Goal: Information Seeking & Learning: Check status

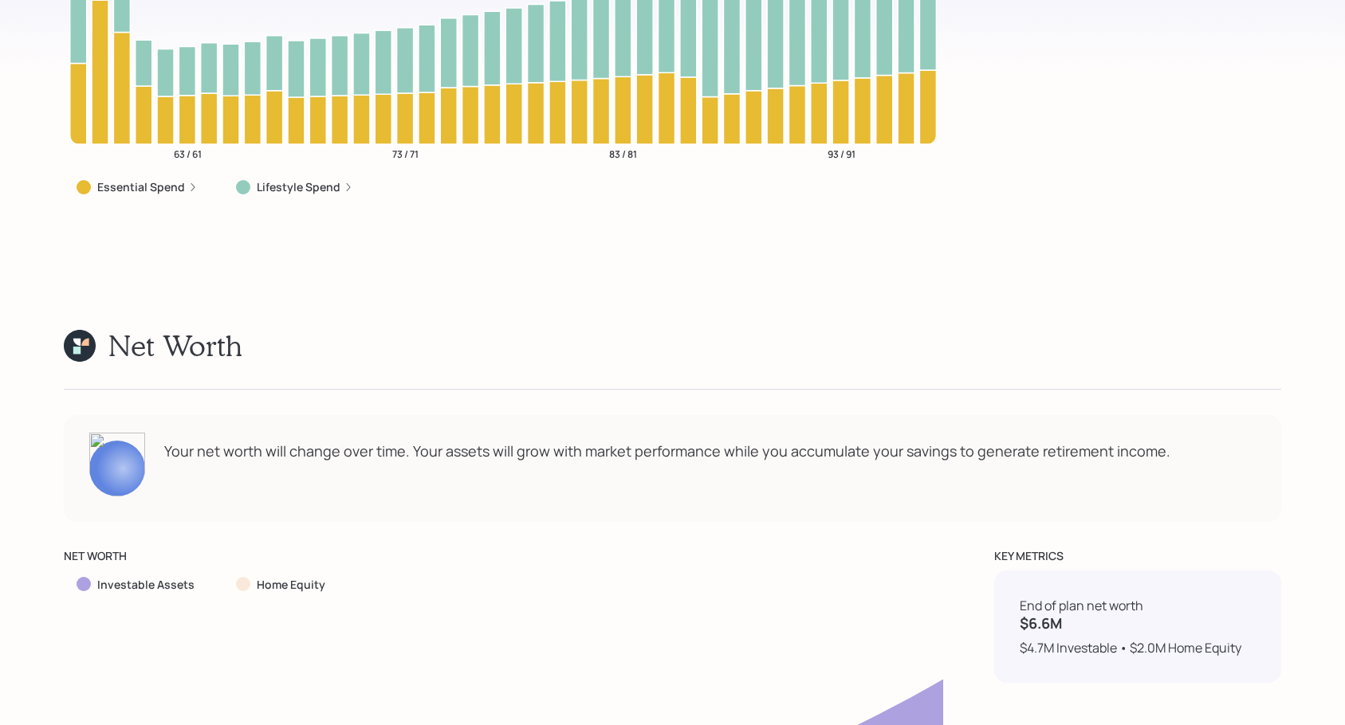
scroll to position [6428, 0]
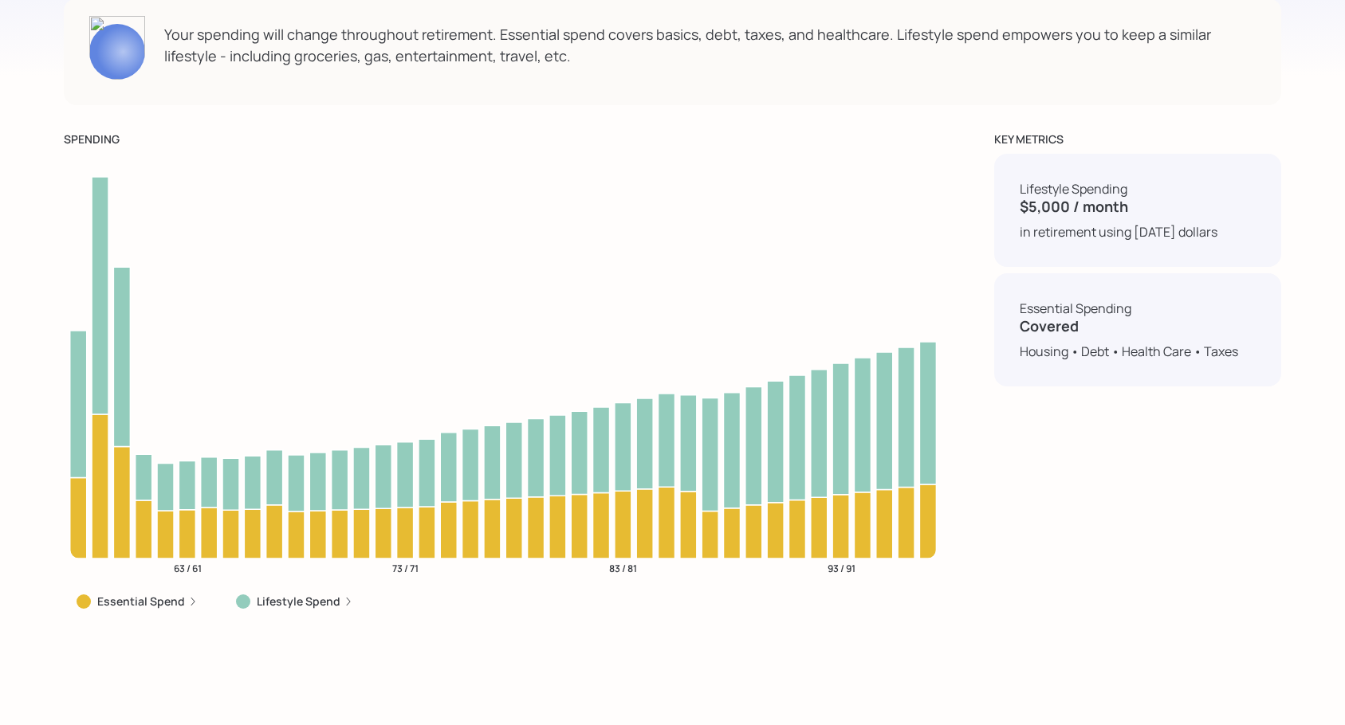
drag, startPoint x: 1332, startPoint y: 228, endPoint x: 1330, endPoint y: 216, distance: 12.2
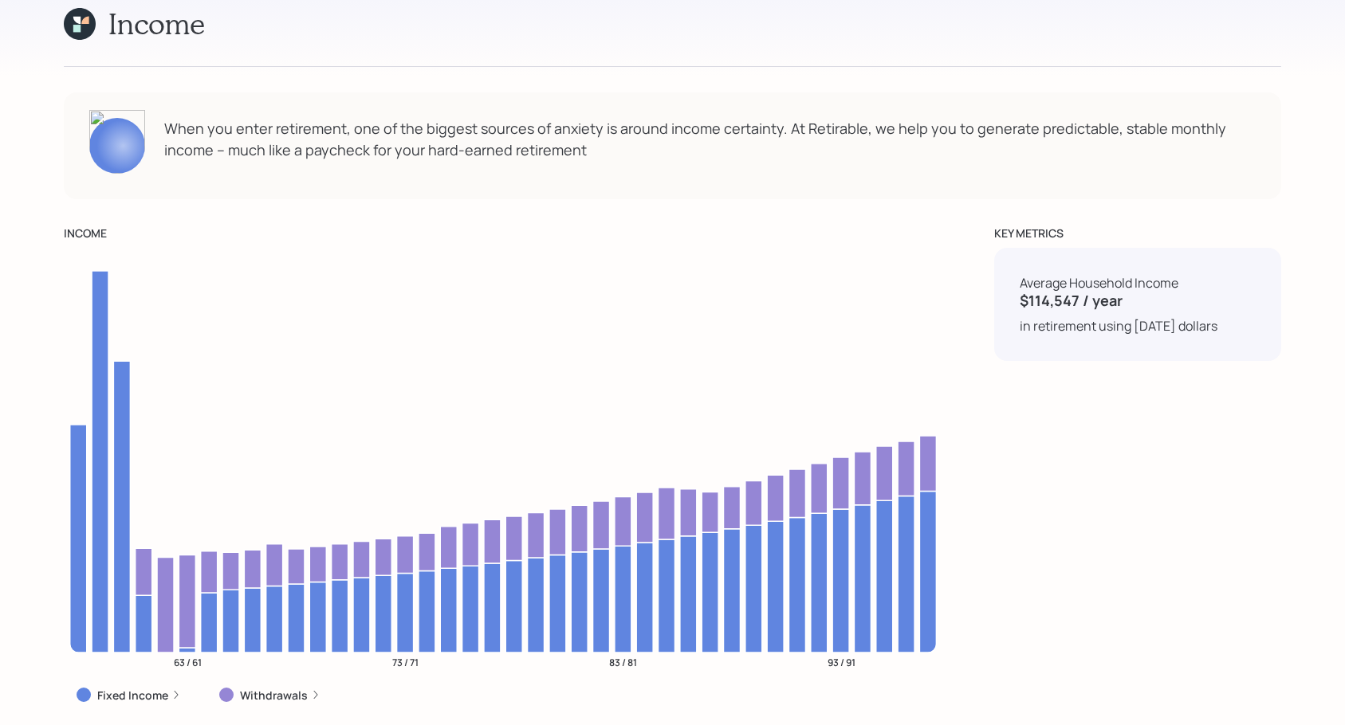
scroll to position [5471, 0]
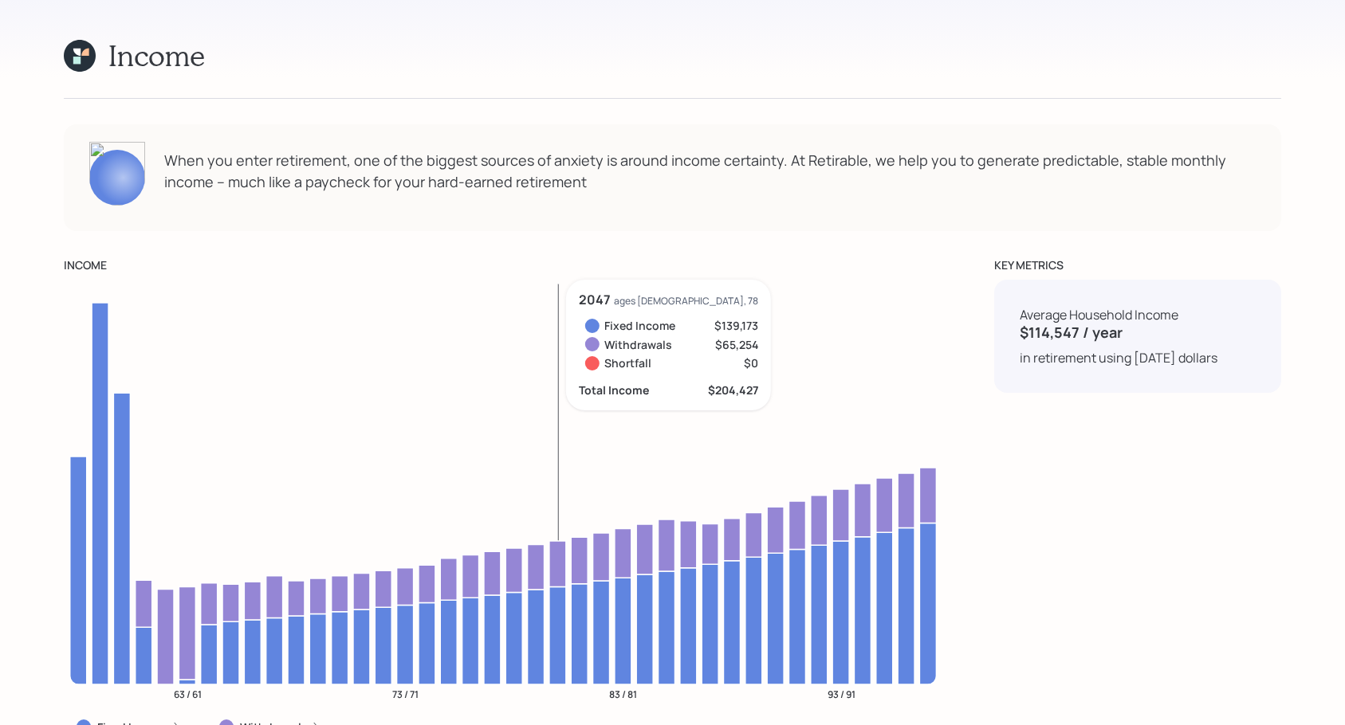
click at [570, 280] on icon "63 / 61 73 / 71 83 / 81 93 / 91" at bounding box center [503, 496] width 879 height 433
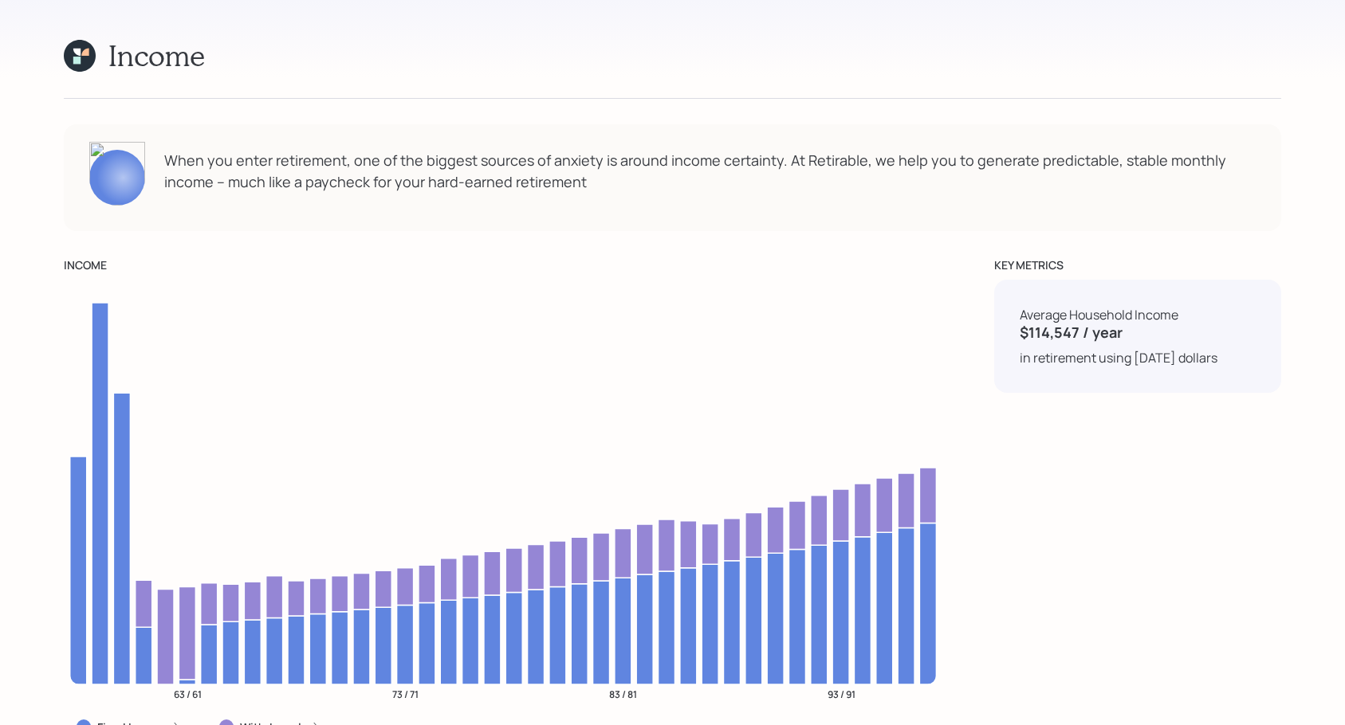
click at [1205, 486] on div "KEY METRICS Average Household Income $114,547 / year in retirement using [DATE]…" at bounding box center [1137, 505] width 287 height 497
click at [1174, 485] on div "KEY METRICS Average Household Income $114,547 / year in retirement using [DATE]…" at bounding box center [1137, 505] width 287 height 497
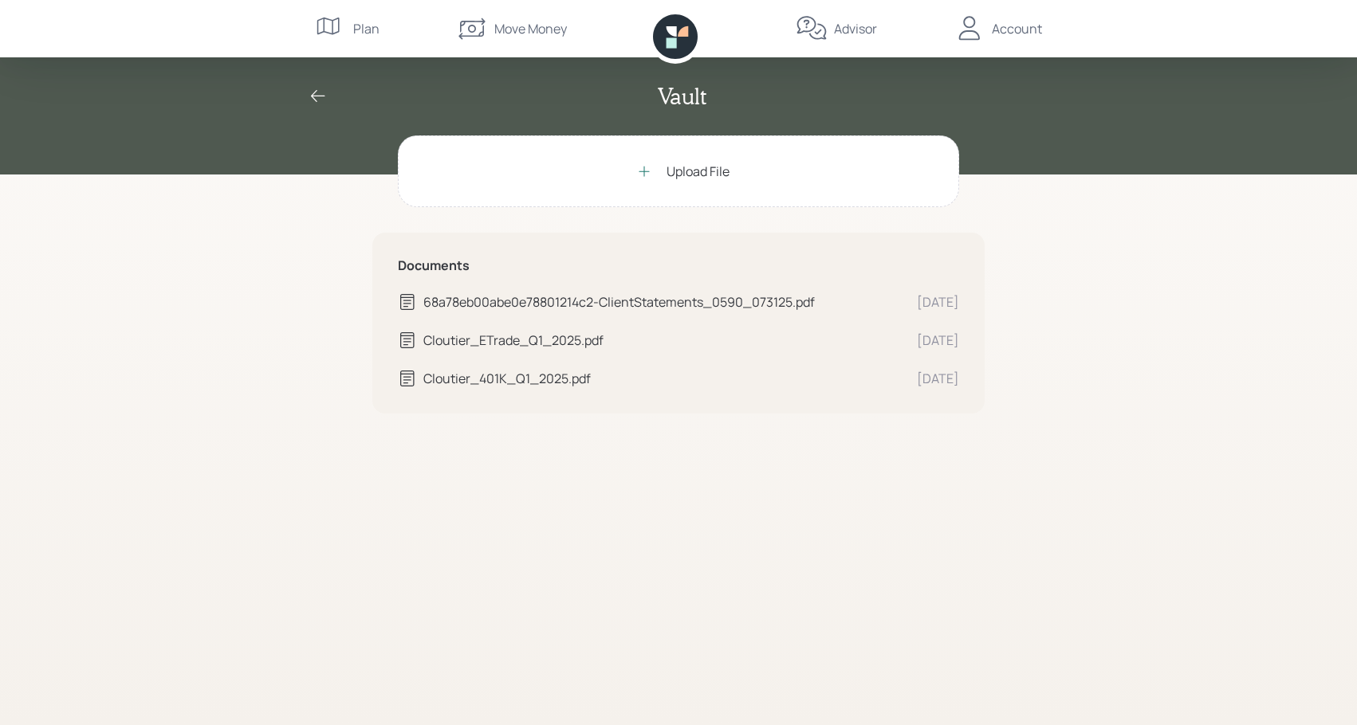
click at [680, 31] on icon at bounding box center [683, 31] width 10 height 10
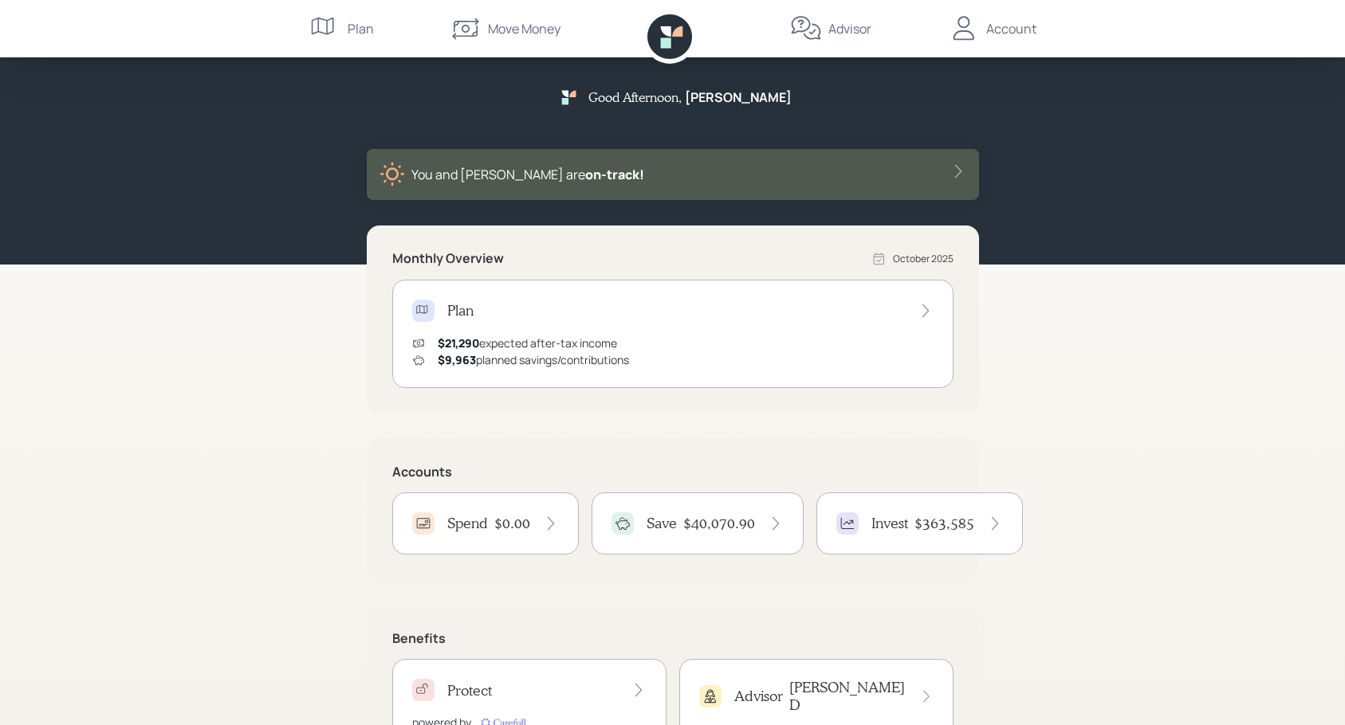
click at [629, 168] on div "You and [PERSON_NAME] are on‑track!" at bounding box center [672, 175] width 587 height 26
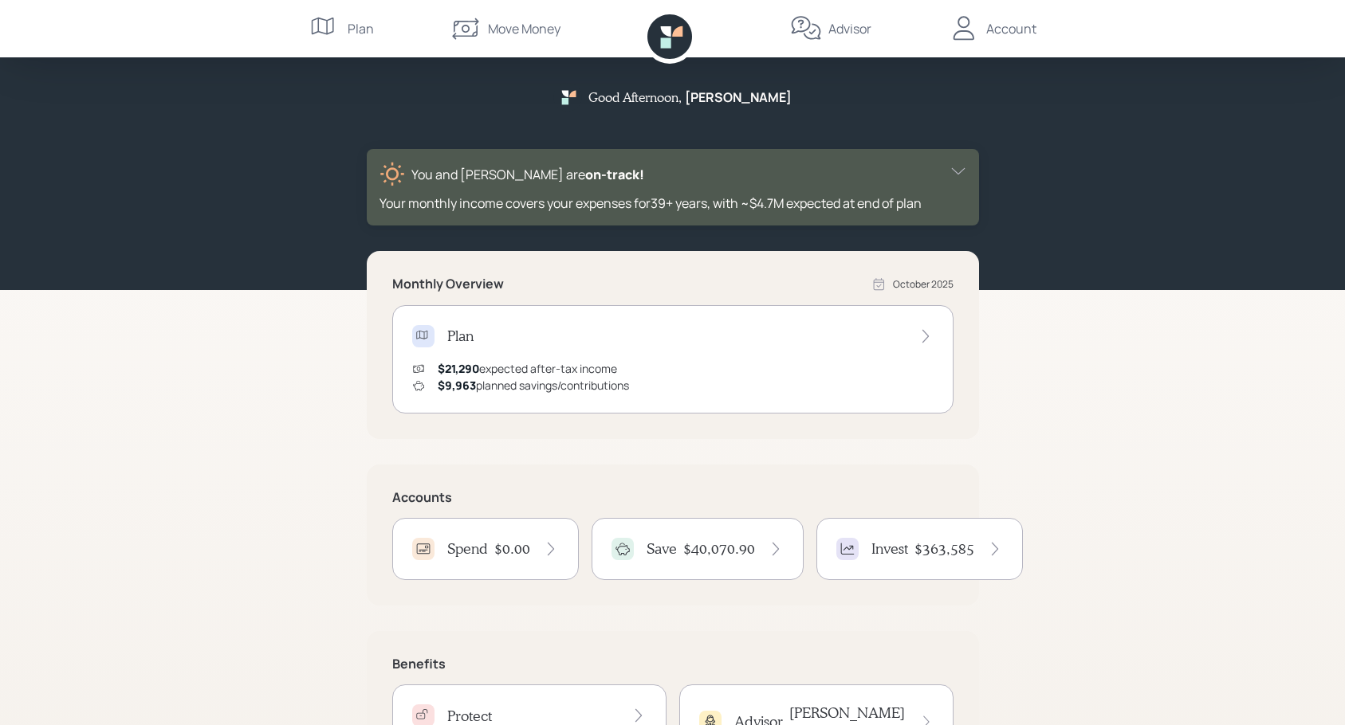
click at [339, 29] on icon at bounding box center [325, 29] width 32 height 32
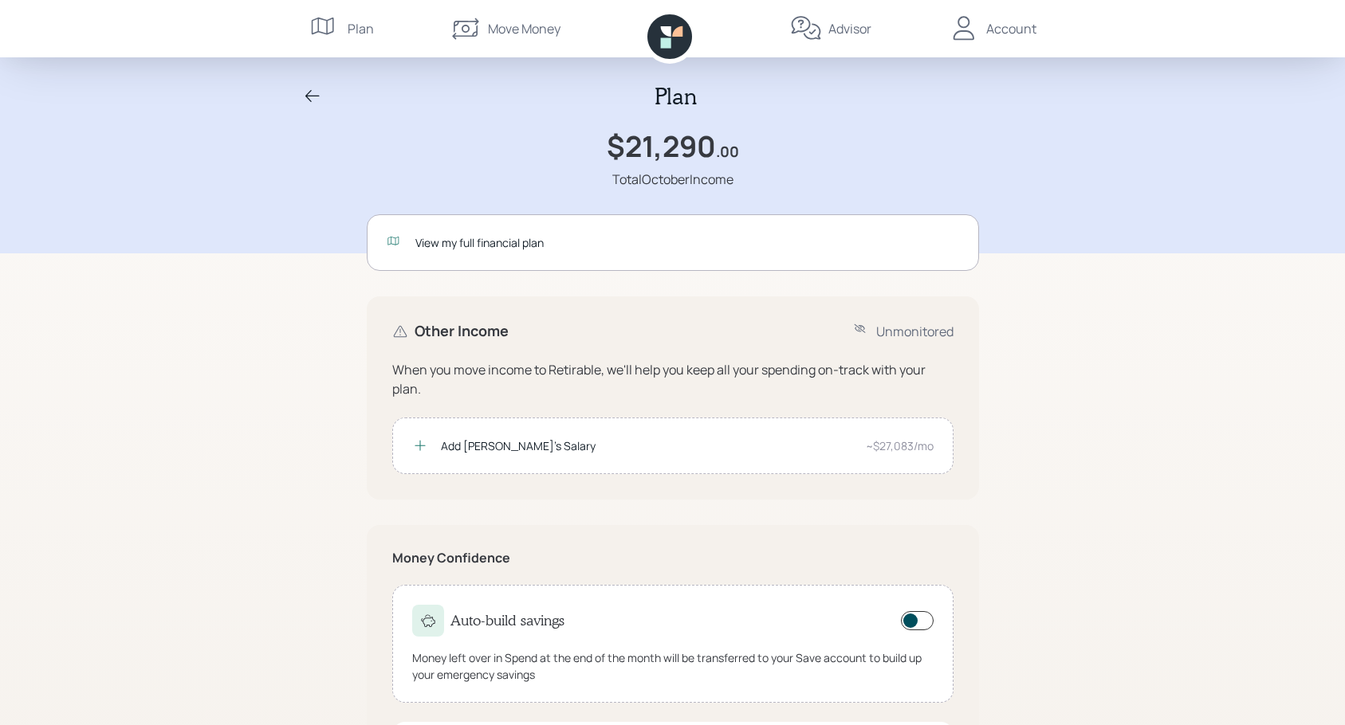
click at [462, 242] on div "View my full financial plan" at bounding box center [687, 242] width 544 height 17
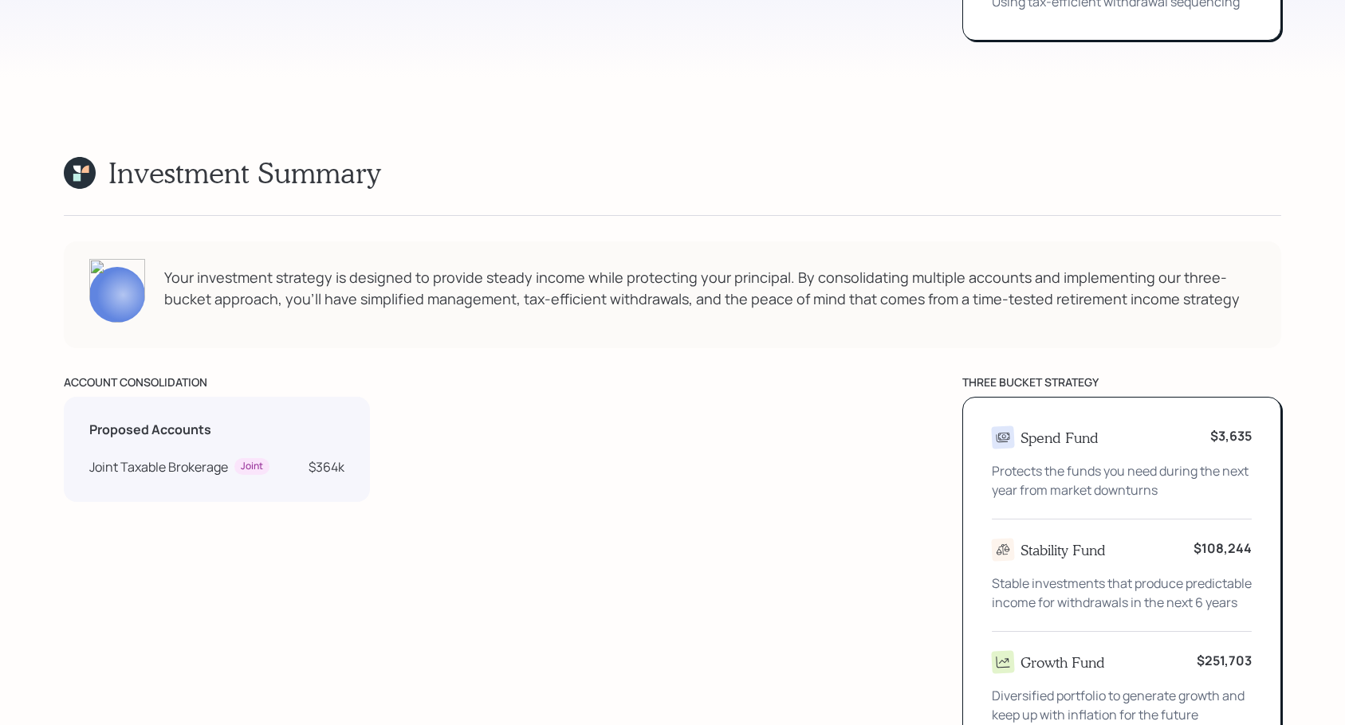
scroll to position [1515, 0]
